Goal: Task Accomplishment & Management: Manage account settings

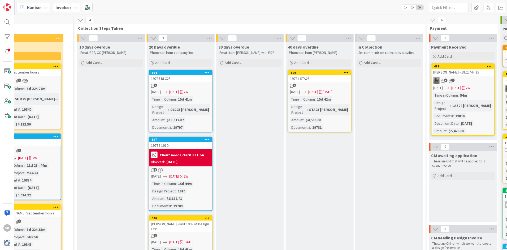
scroll to position [0, 674]
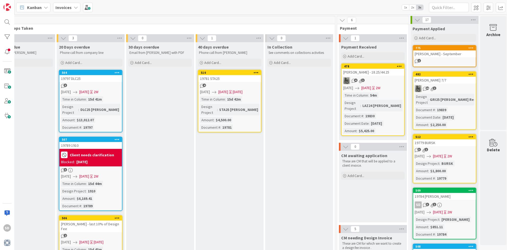
click at [385, 81] on div "4 1" at bounding box center [373, 80] width 63 height 7
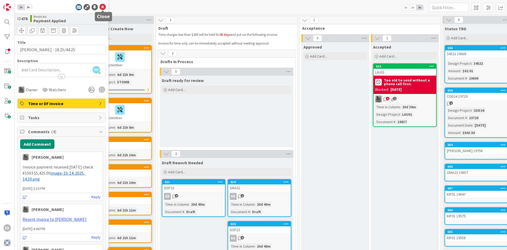
click at [101, 8] on icon at bounding box center [103, 7] width 6 height 6
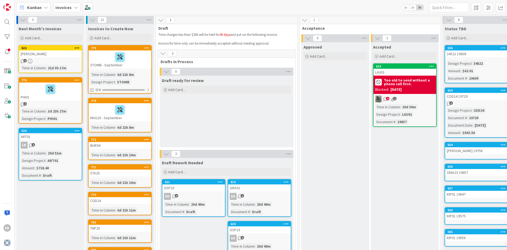
click at [111, 144] on div "BURSK" at bounding box center [120, 145] width 63 height 7
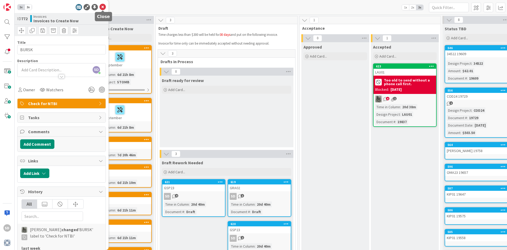
click at [103, 7] on icon at bounding box center [103, 7] width 6 height 6
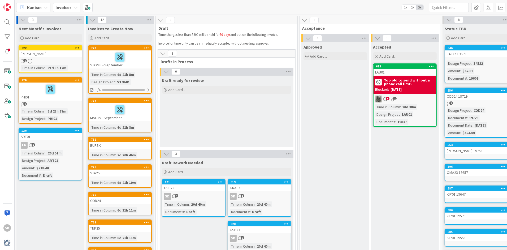
click at [120, 149] on div "772 BURSK Time in [GEOGRAPHIC_DATA] : 7d 20h 46m" at bounding box center [120, 148] width 64 height 23
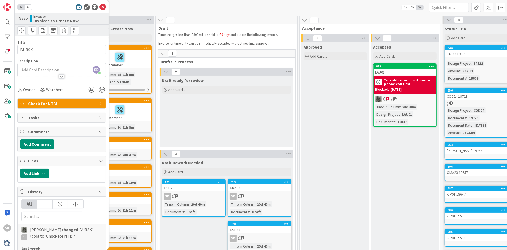
click at [97, 104] on div "Check for NTBI" at bounding box center [62, 104] width 88 height 10
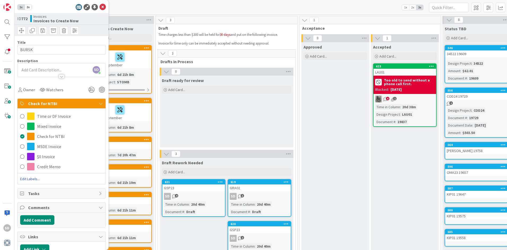
click at [97, 104] on div "Check for NTBI" at bounding box center [62, 104] width 88 height 10
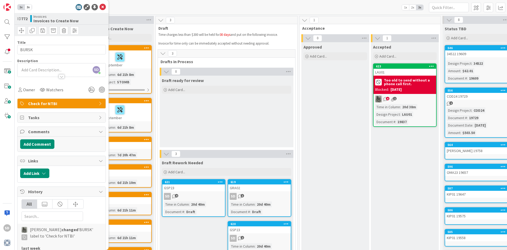
click at [190, 96] on div "Draft ready for review Add Card..." at bounding box center [227, 112] width 134 height 72
click at [101, 6] on icon at bounding box center [103, 7] width 6 height 6
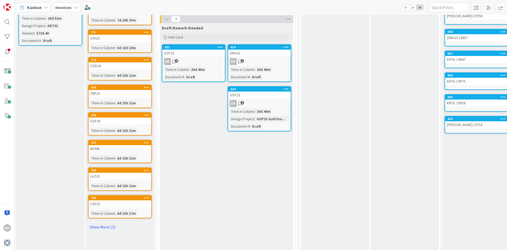
scroll to position [137, 0]
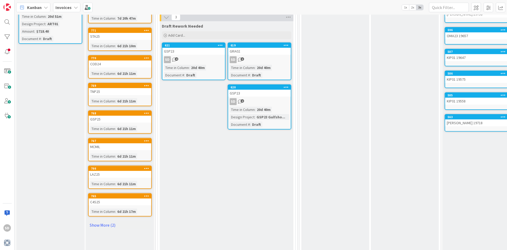
click at [126, 174] on div "LAZ25" at bounding box center [120, 174] width 63 height 7
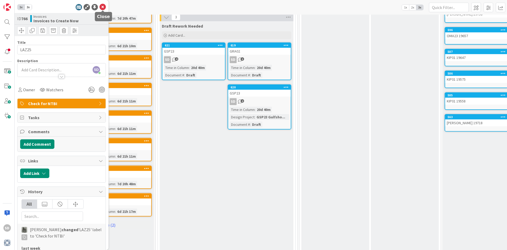
click at [102, 8] on icon at bounding box center [103, 7] width 6 height 6
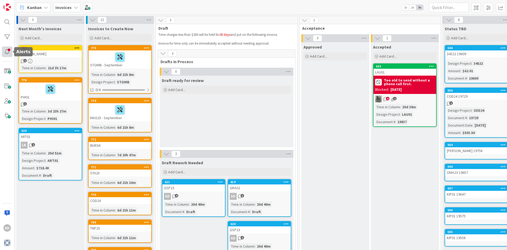
click at [9, 52] on div at bounding box center [7, 51] width 11 height 11
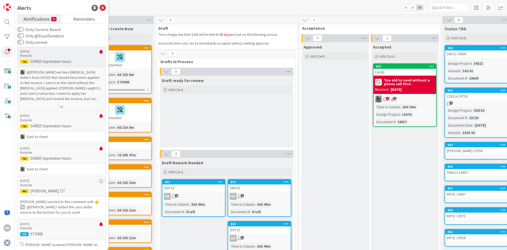
click at [44, 82] on p "@[PERSON_NAME]﻿ we have [MEDICAL_DATA] dollars from SCH25 that should have been…" at bounding box center [61, 86] width 83 height 32
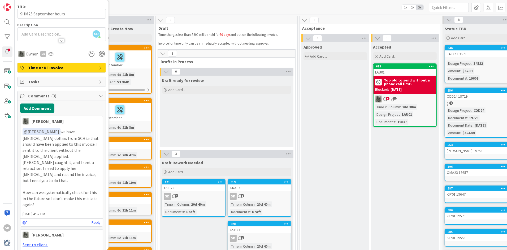
scroll to position [50, 0]
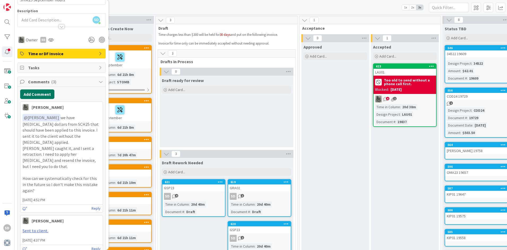
click at [44, 94] on button "Add Comment" at bounding box center [37, 94] width 34 height 10
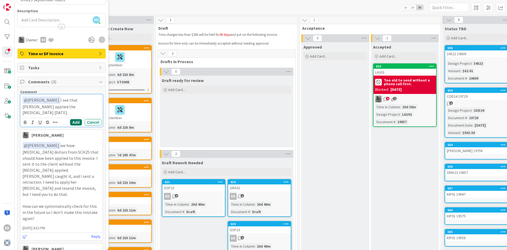
click at [77, 119] on button "Add" at bounding box center [76, 122] width 12 height 6
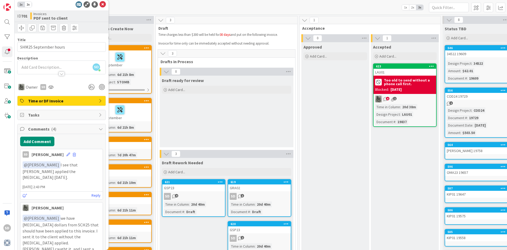
scroll to position [0, 0]
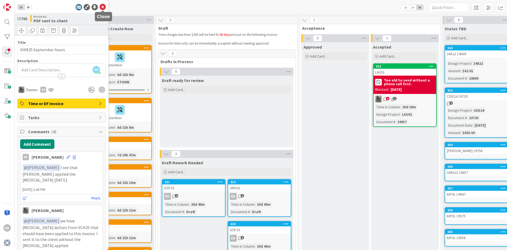
click at [103, 6] on icon at bounding box center [103, 7] width 6 height 6
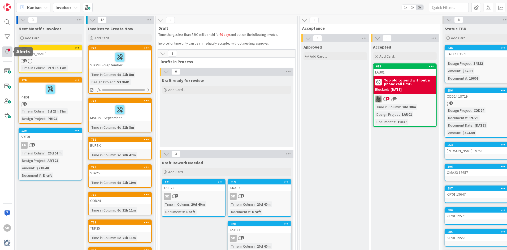
click at [7, 51] on div at bounding box center [7, 51] width 11 height 11
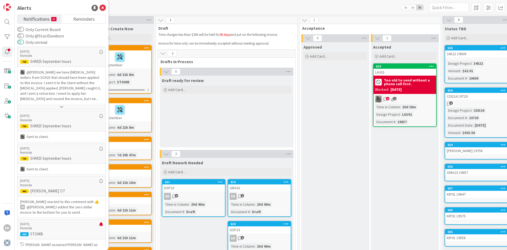
click at [22, 44] on button "Only unread" at bounding box center [20, 42] width 7 height 5
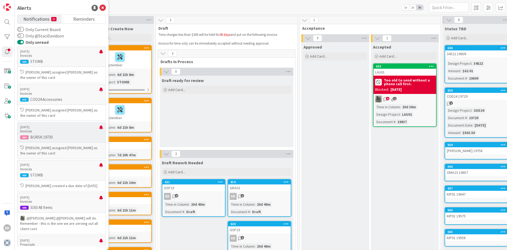
click at [58, 138] on p "BURSK 19730" at bounding box center [61, 137] width 83 height 5
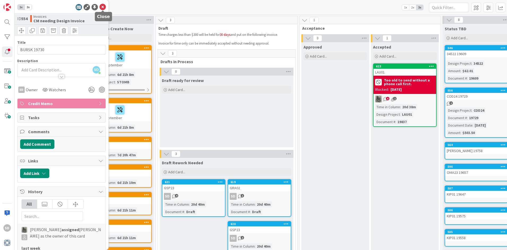
click at [102, 6] on icon at bounding box center [103, 7] width 6 height 6
